Goal: Information Seeking & Learning: Learn about a topic

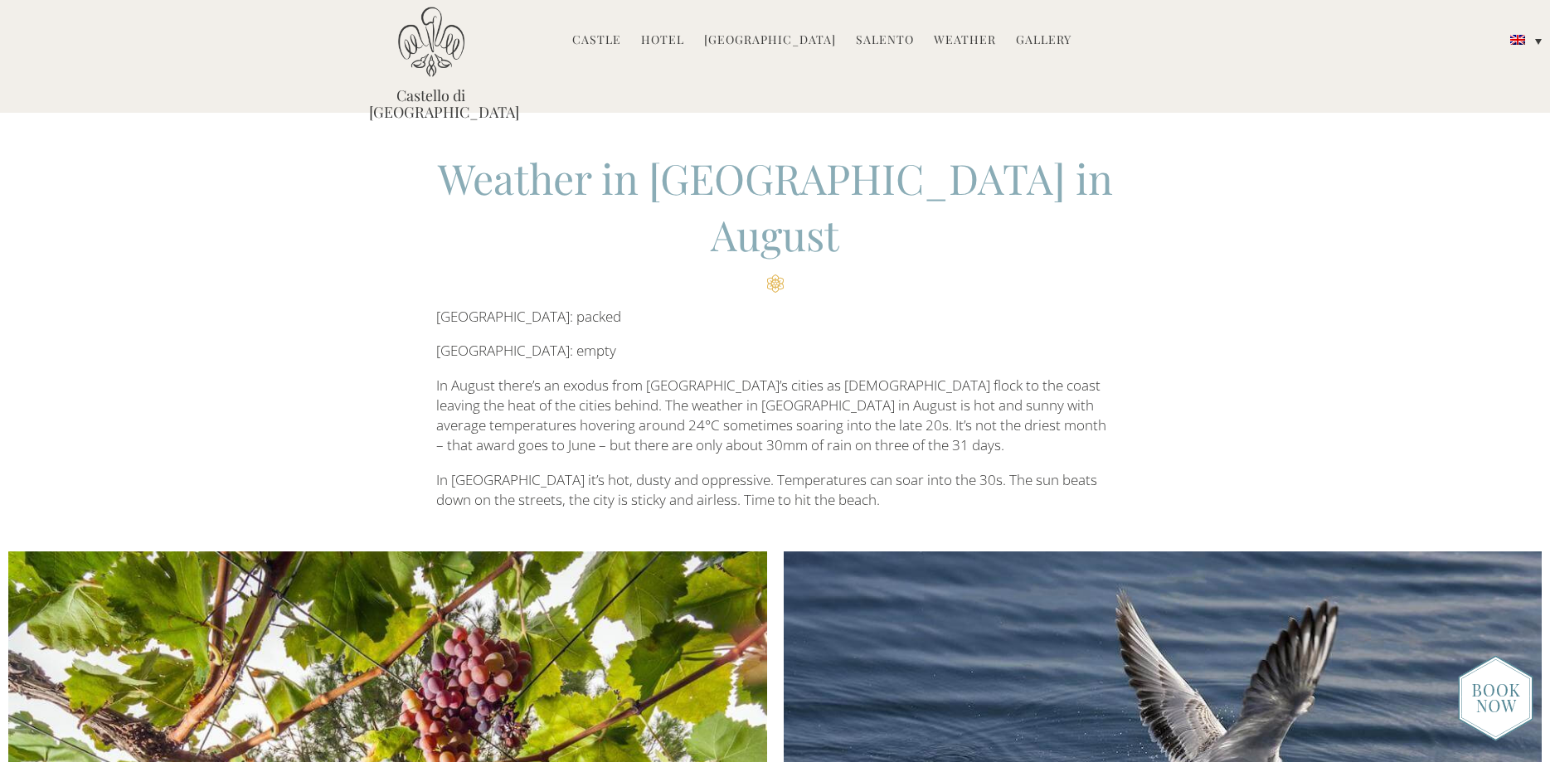
click at [610, 36] on link "Castle" at bounding box center [596, 41] width 49 height 19
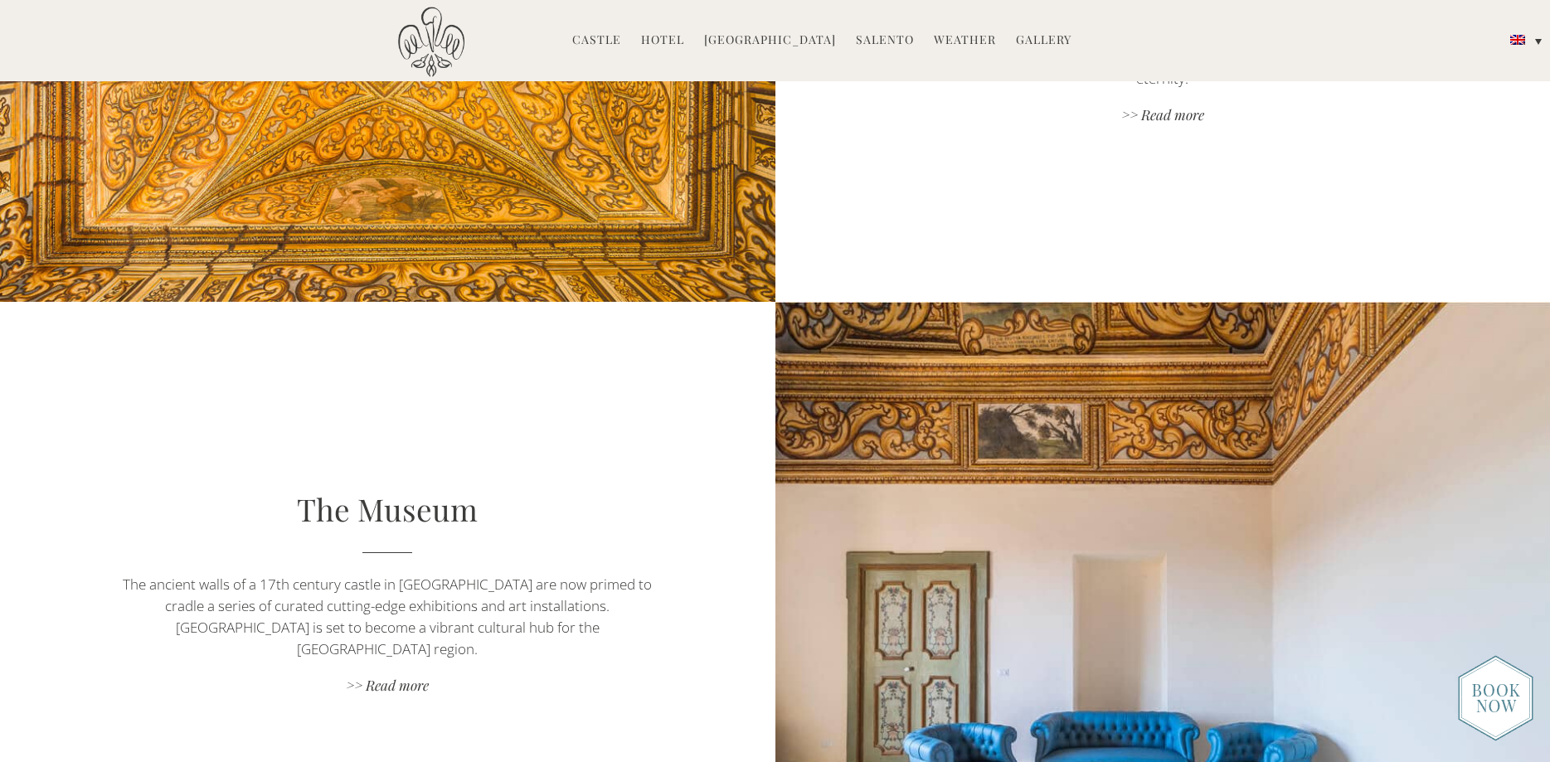
scroll to position [2538, 0]
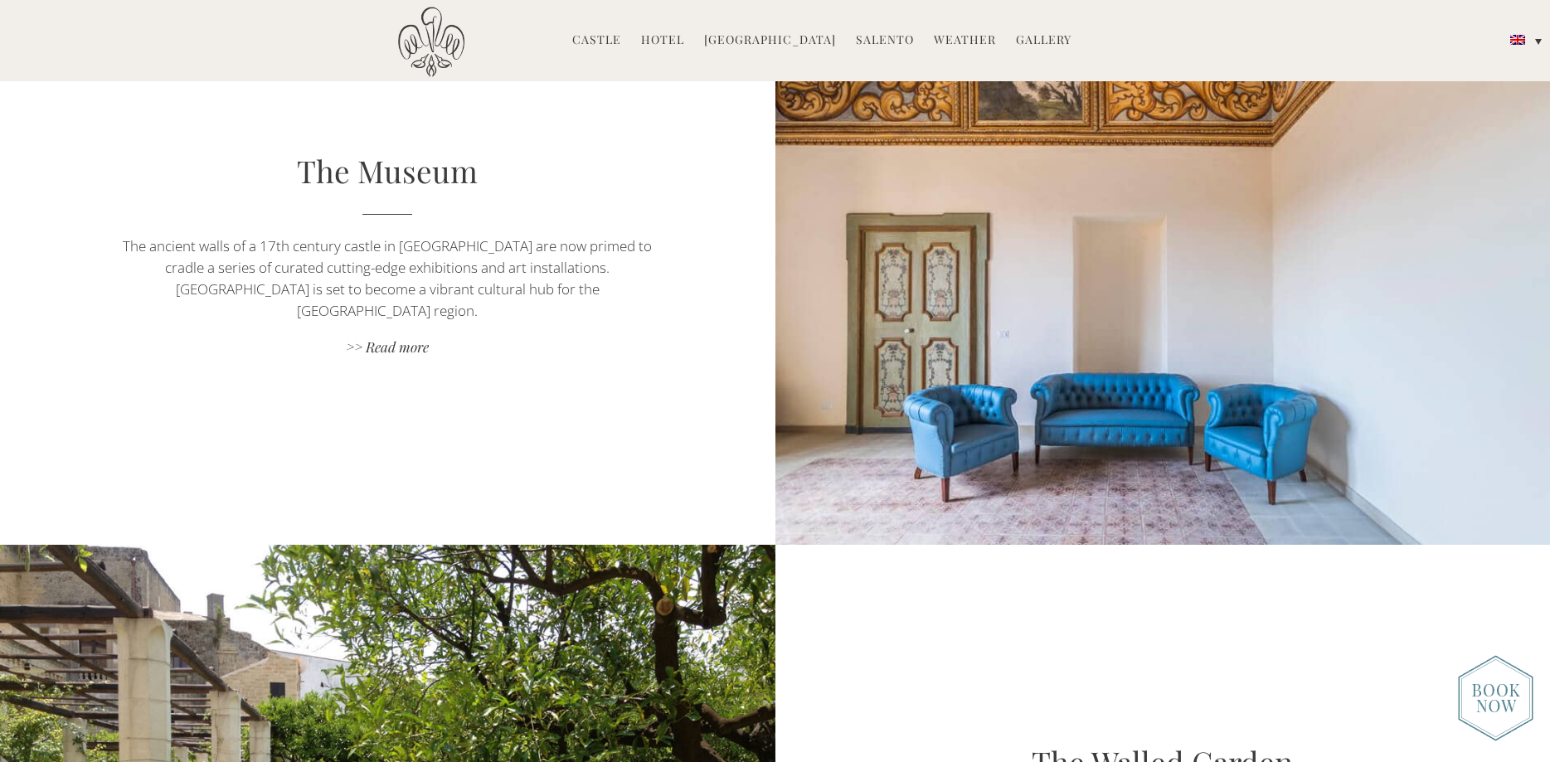
click at [751, 41] on link "[GEOGRAPHIC_DATA]" at bounding box center [770, 41] width 132 height 19
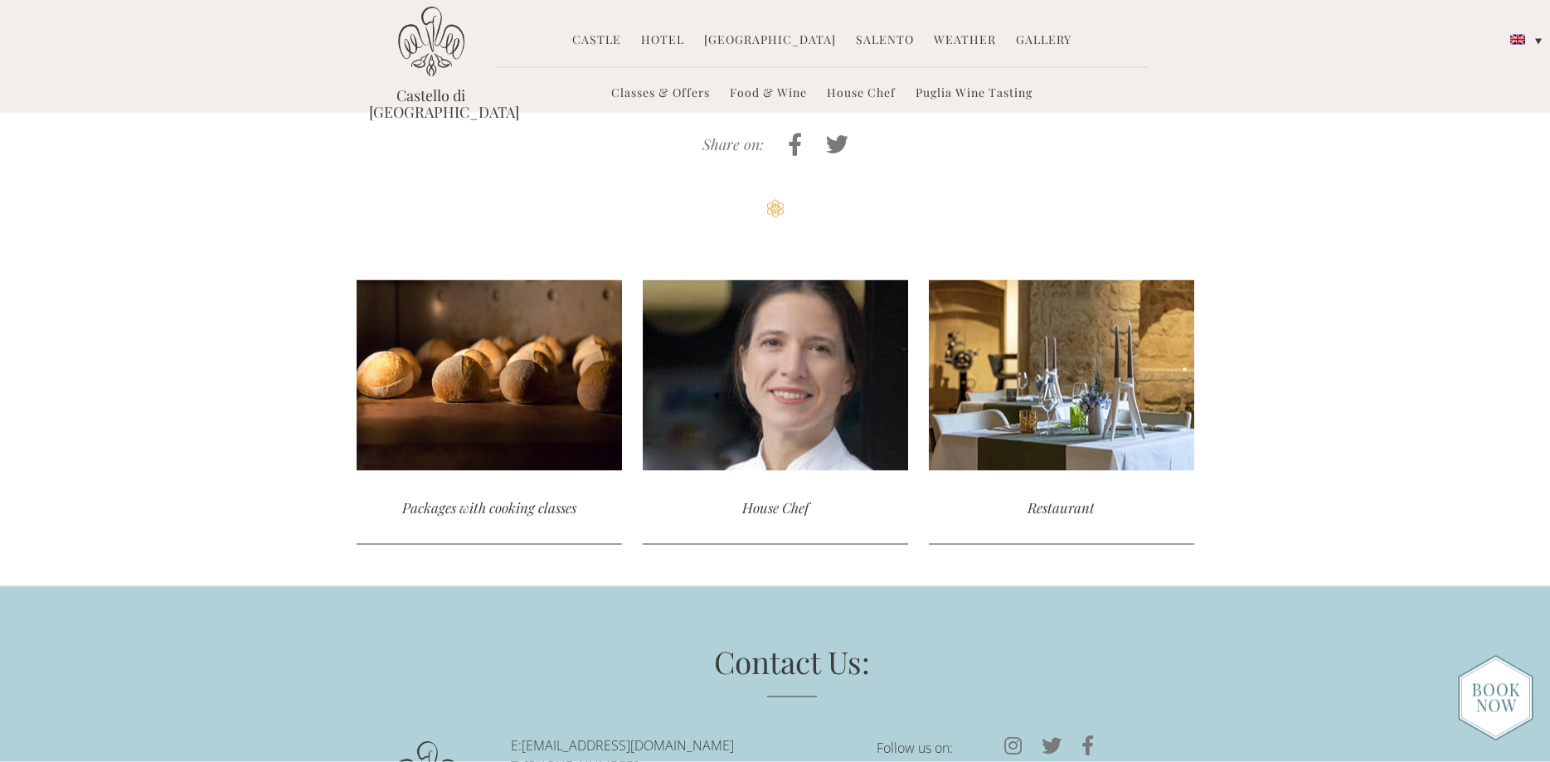
scroll to position [4541, 0]
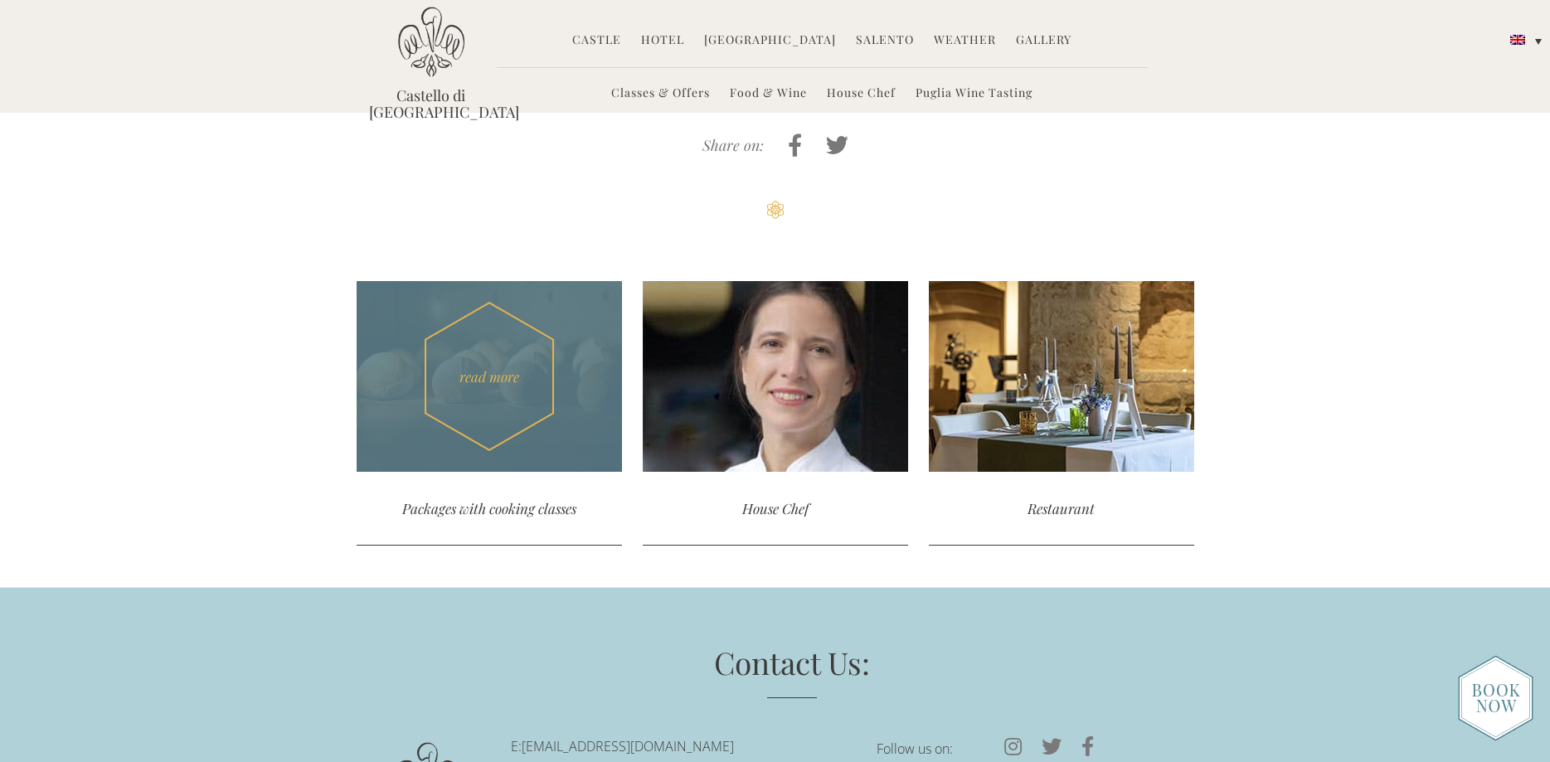
click at [527, 472] on div "Packages with cooking classes" at bounding box center [489, 509] width 265 height 74
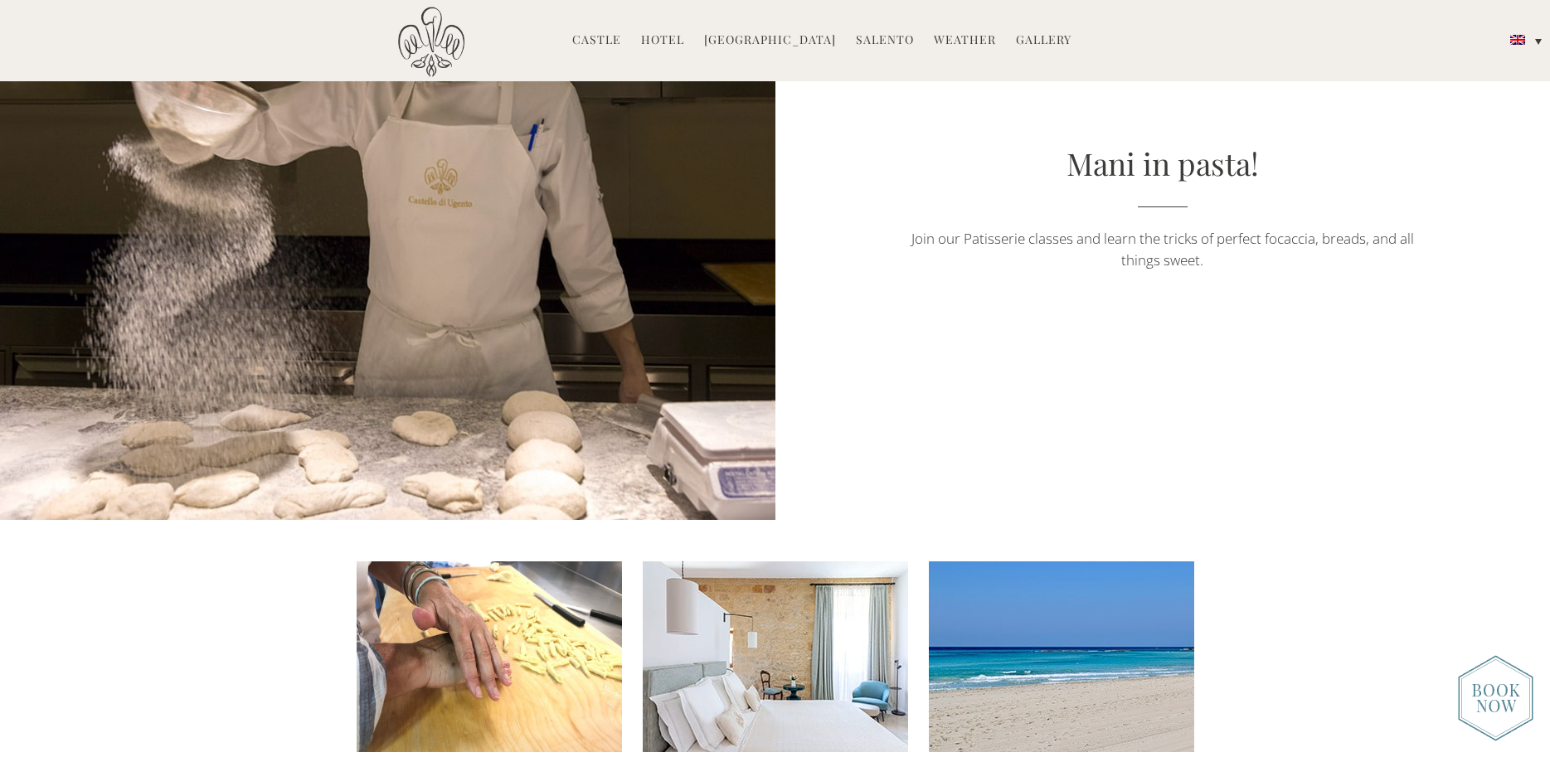
scroll to position [4145, 0]
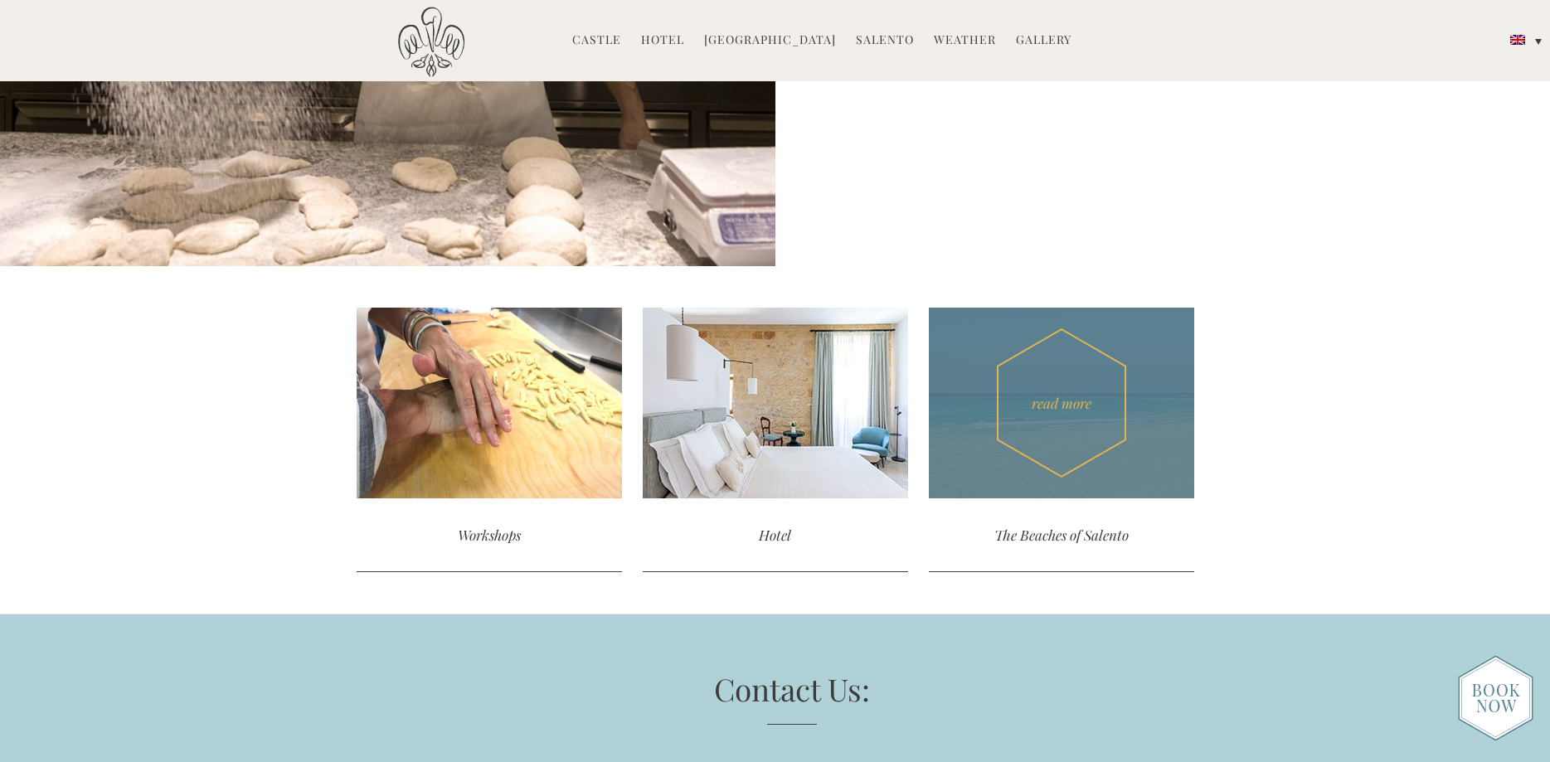
click at [1060, 448] on div "read more" at bounding box center [1061, 403] width 265 height 191
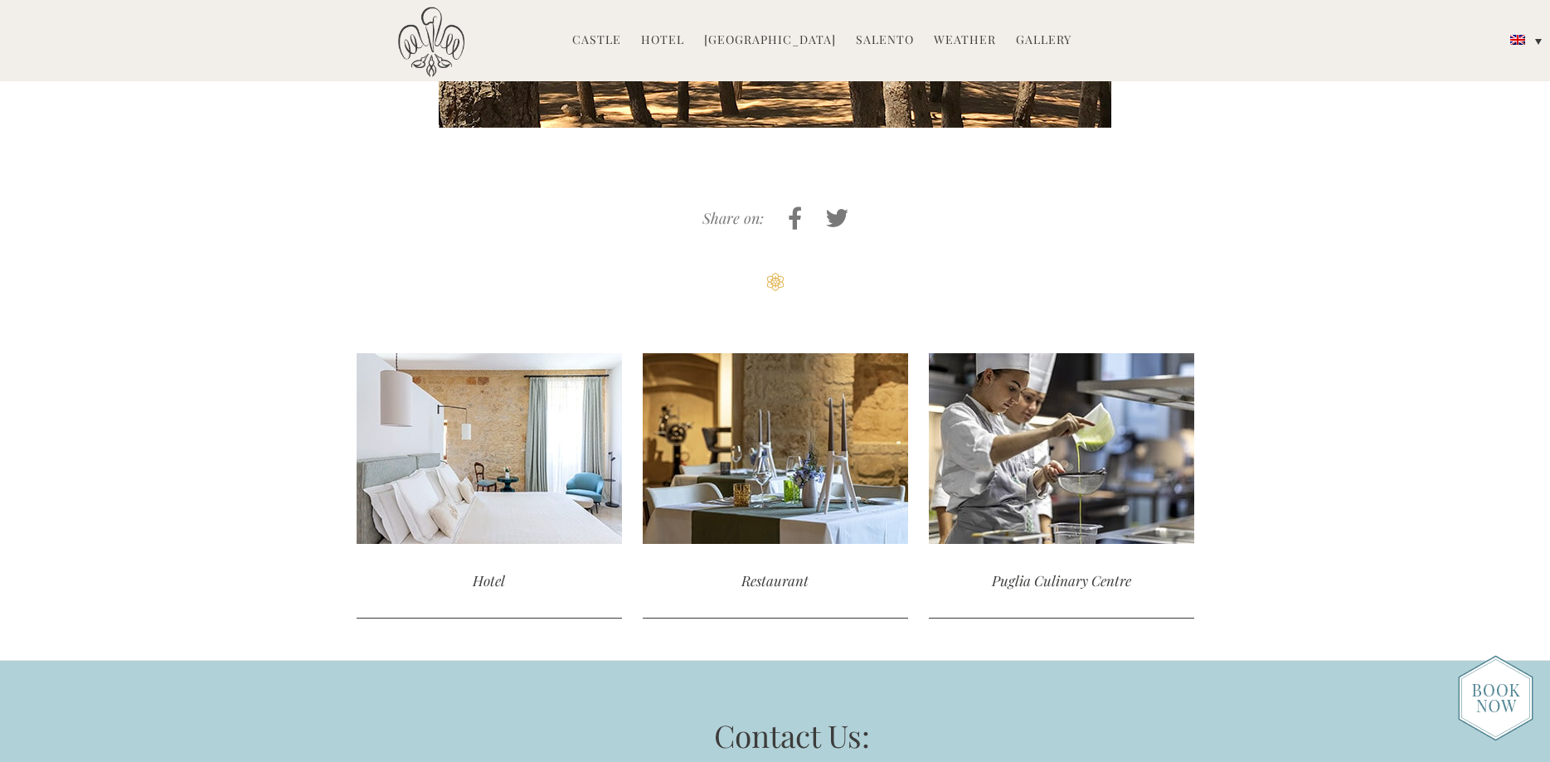
scroll to position [1390, 0]
